Goal: Task Accomplishment & Management: Manage account settings

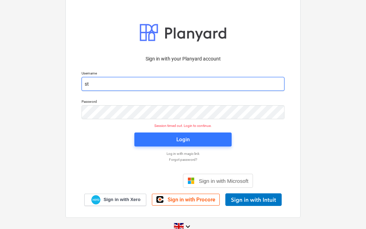
type input "[EMAIL_ADDRESS][DOMAIN_NAME]"
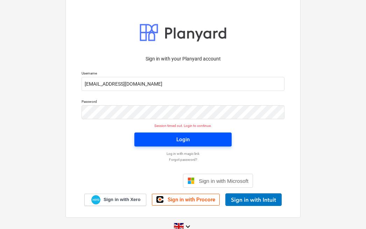
click at [176, 139] on span "Login" at bounding box center [183, 139] width 81 height 9
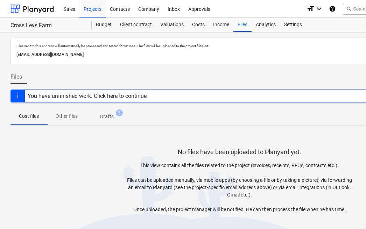
click at [110, 117] on p "Drafts" at bounding box center [107, 116] width 14 height 7
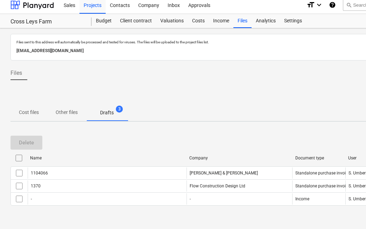
scroll to position [5, 0]
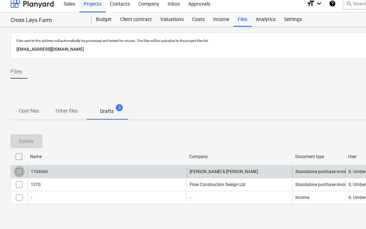
click at [20, 171] on input "checkbox" at bounding box center [19, 171] width 11 height 11
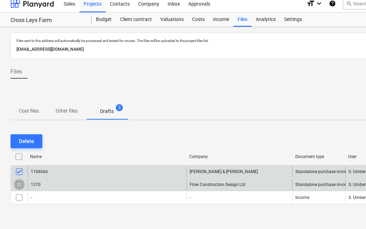
click at [20, 187] on input "checkbox" at bounding box center [19, 184] width 11 height 11
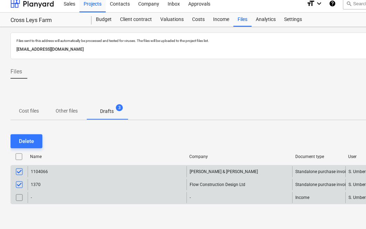
click at [20, 196] on input "checkbox" at bounding box center [19, 197] width 11 height 11
click at [26, 139] on div "Delete" at bounding box center [26, 141] width 15 height 9
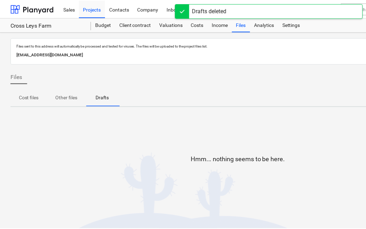
scroll to position [0, 0]
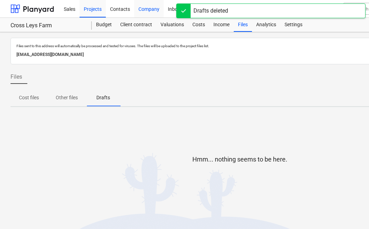
click at [150, 11] on div "Company" at bounding box center [148, 9] width 29 height 18
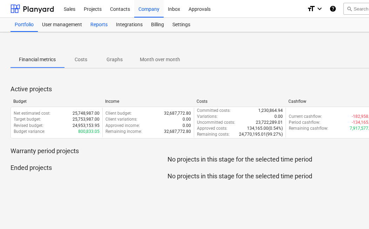
click at [95, 24] on div "Reports" at bounding box center [99, 25] width 26 height 14
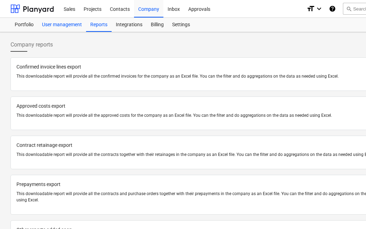
click at [71, 25] on div "User management" at bounding box center [62, 25] width 48 height 14
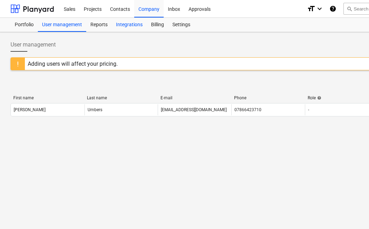
click at [129, 23] on div "Integrations" at bounding box center [129, 25] width 35 height 14
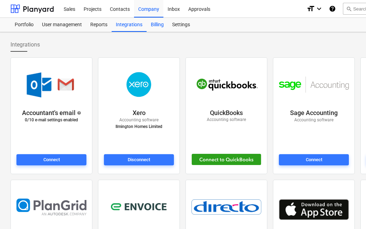
click at [160, 24] on div "Billing" at bounding box center [157, 25] width 21 height 14
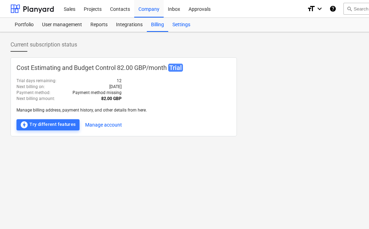
click at [176, 23] on div "Settings" at bounding box center [181, 25] width 26 height 14
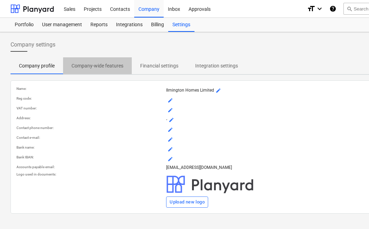
click at [112, 67] on p "Company-wide features" at bounding box center [97, 65] width 52 height 7
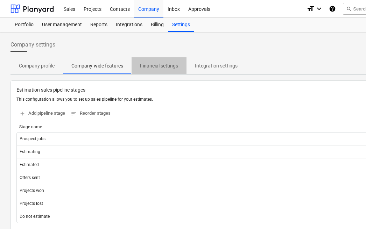
click at [152, 65] on p "Financial settings" at bounding box center [159, 65] width 38 height 7
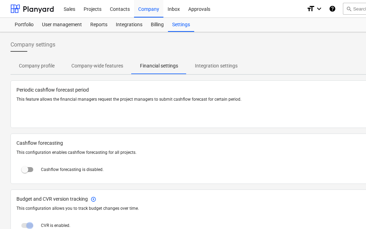
click at [220, 67] on p "Integration settings" at bounding box center [216, 65] width 43 height 7
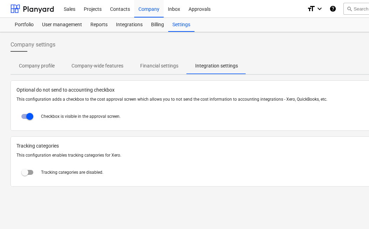
click at [163, 65] on p "Financial settings" at bounding box center [159, 65] width 38 height 7
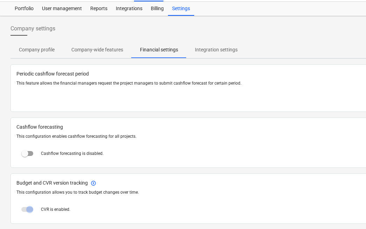
scroll to position [9, 0]
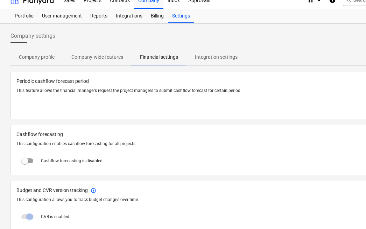
click at [106, 57] on p "Company-wide features" at bounding box center [97, 57] width 52 height 7
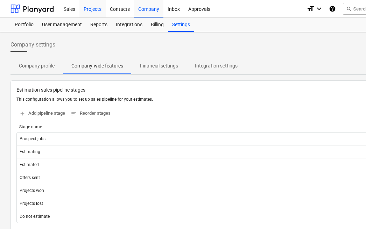
click at [88, 9] on div "Projects" at bounding box center [93, 9] width 26 height 18
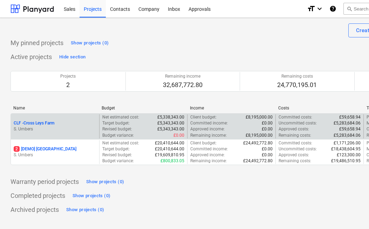
click at [49, 130] on p "S. Umbers" at bounding box center [55, 129] width 83 height 6
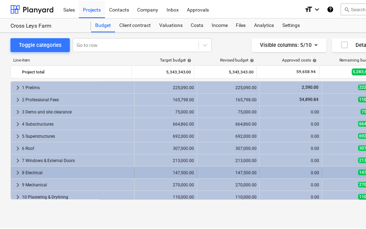
scroll to position [89, 0]
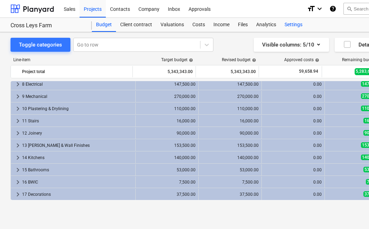
click at [291, 24] on div "Settings" at bounding box center [293, 25] width 26 height 14
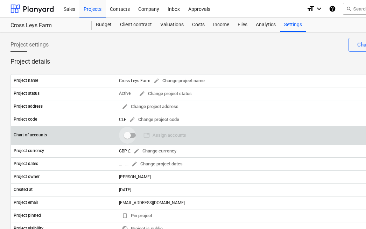
click at [129, 134] on input "checkbox" at bounding box center [127, 135] width 17 height 17
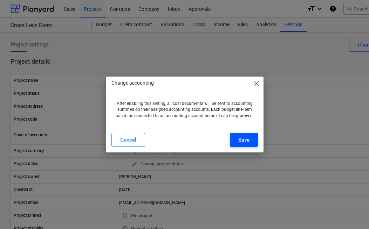
click at [237, 139] on button "Save" at bounding box center [244, 140] width 28 height 14
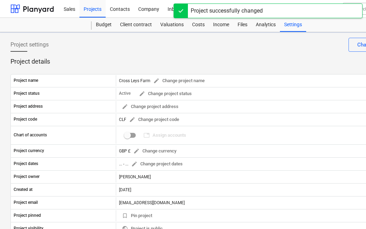
checkbox input "true"
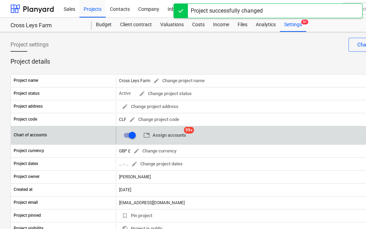
click at [158, 134] on span "table Assign accounts" at bounding box center [165, 136] width 43 height 8
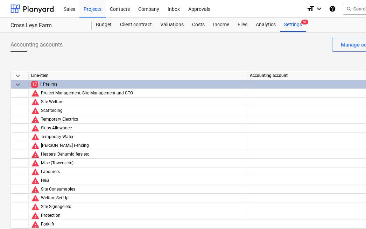
click at [249, 84] on div at bounding box center [356, 84] width 219 height 9
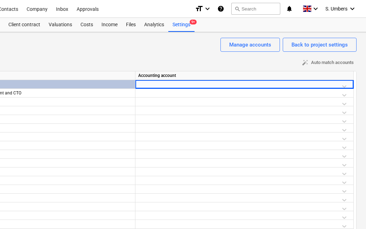
scroll to position [0, 113]
click at [344, 84] on div at bounding box center [243, 86] width 213 height 12
click at [343, 87] on div at bounding box center [243, 86] width 213 height 12
click at [345, 83] on div at bounding box center [243, 86] width 213 height 12
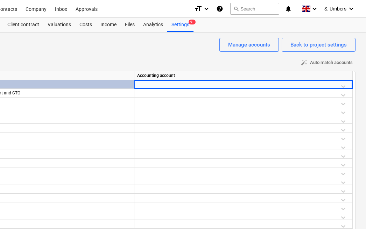
click at [345, 83] on div at bounding box center [243, 86] width 213 height 12
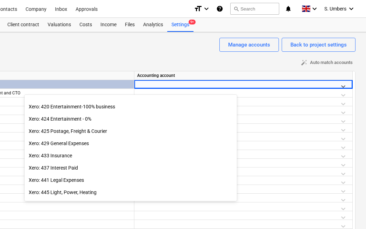
scroll to position [219, 0]
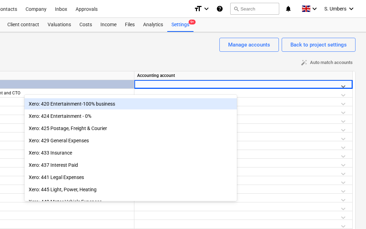
click at [80, 48] on div "Accounting accounts Back to project settings Manage accounts" at bounding box center [127, 48] width 458 height 20
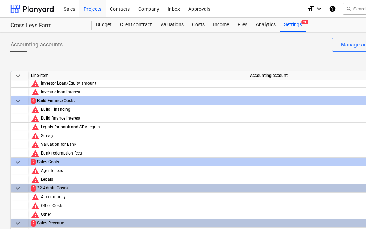
scroll to position [1174, 0]
